Goal: Transaction & Acquisition: Obtain resource

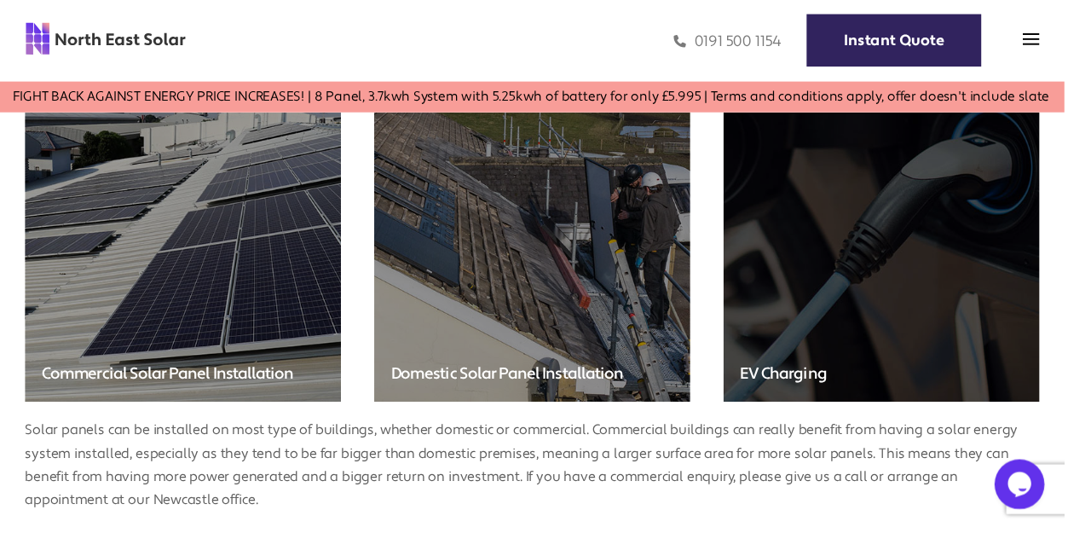
scroll to position [3962, 0]
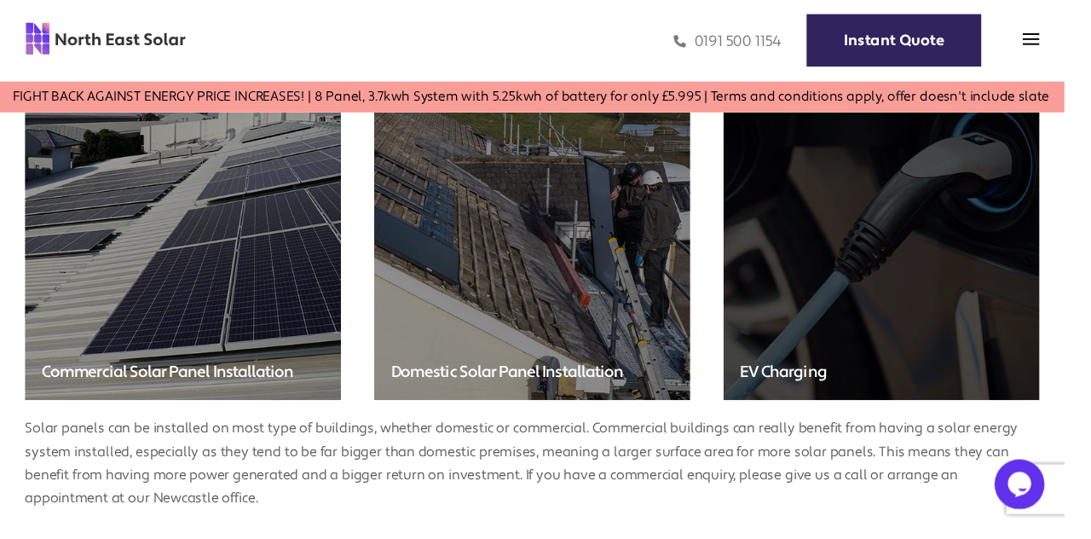
click at [526, 348] on img at bounding box center [546, 184] width 324 height 454
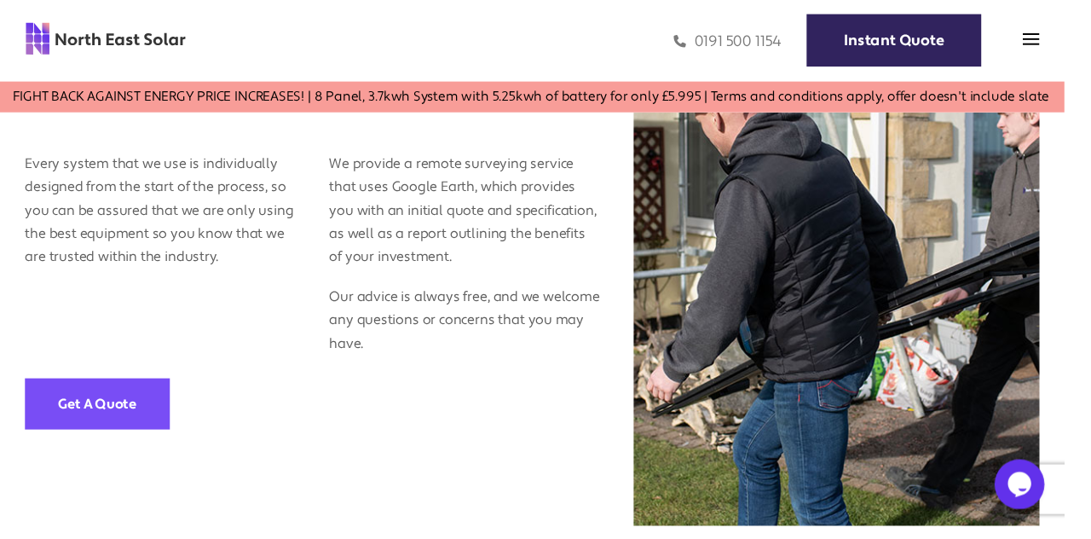
scroll to position [745, 0]
click at [119, 439] on link "Get A Quote" at bounding box center [100, 413] width 148 height 52
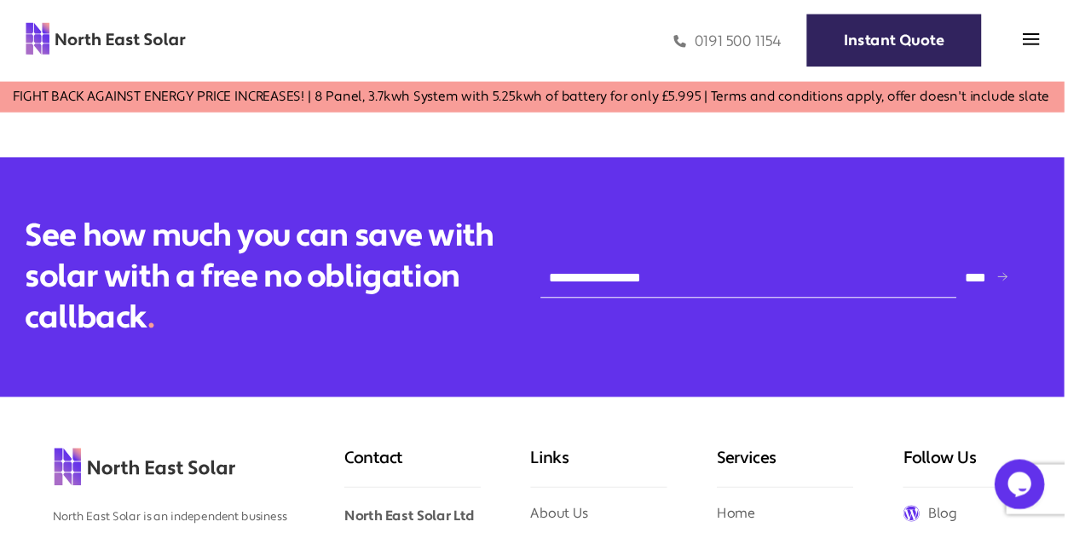
scroll to position [1068, 0]
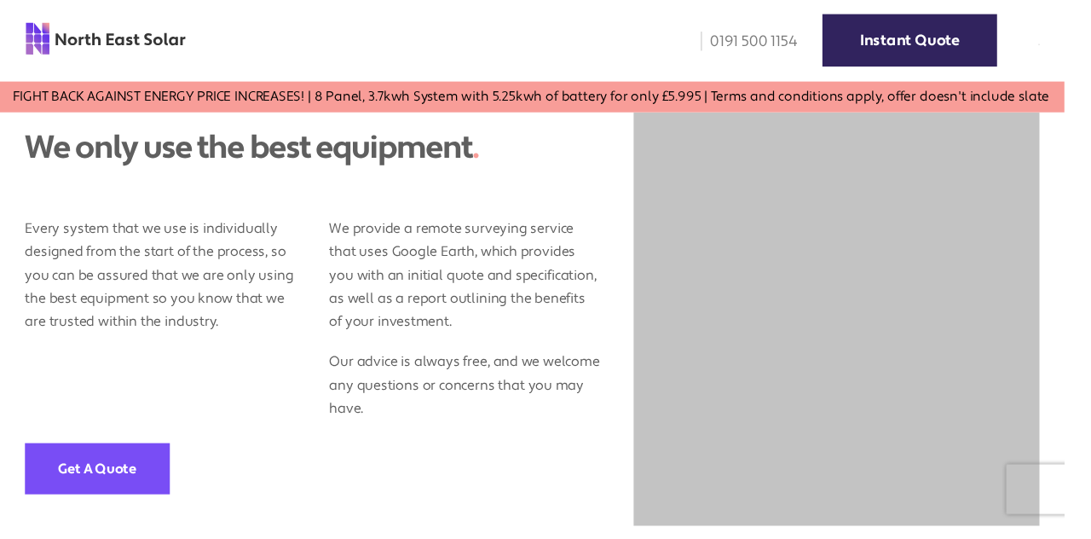
scroll to position [760, 0]
